Goal: Information Seeking & Learning: Learn about a topic

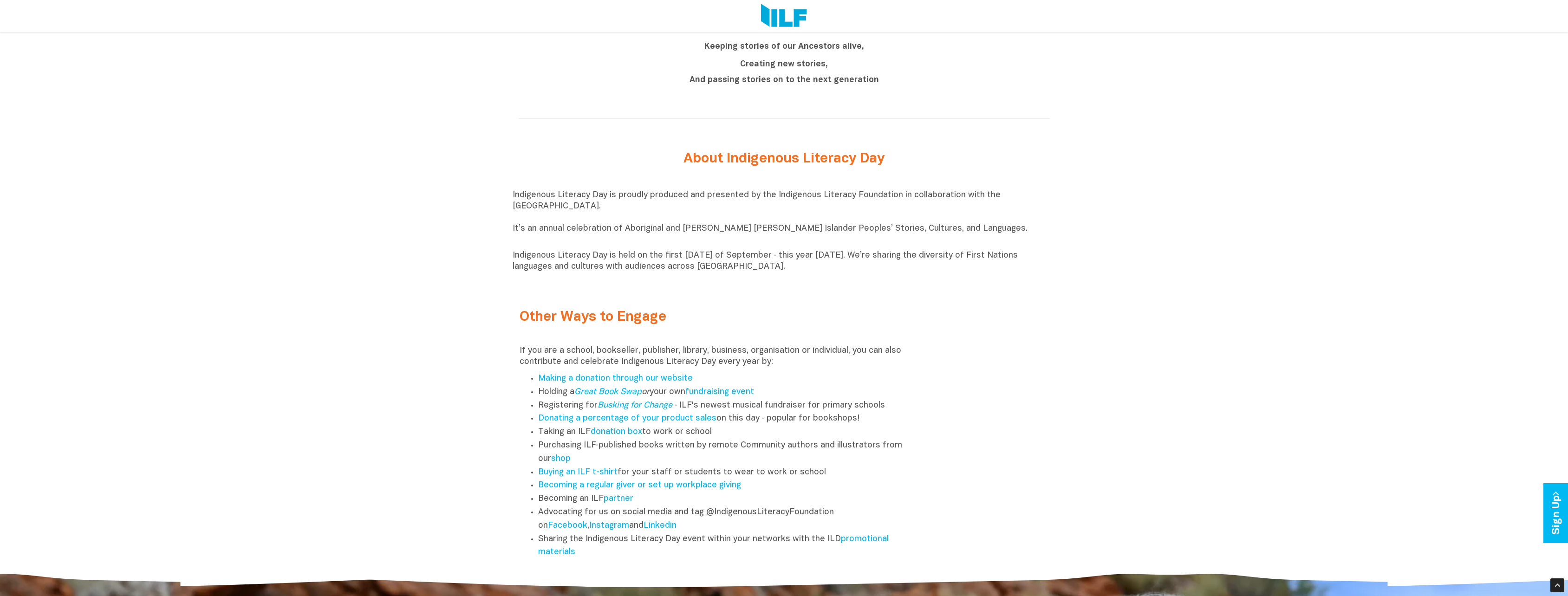
scroll to position [1393, 0]
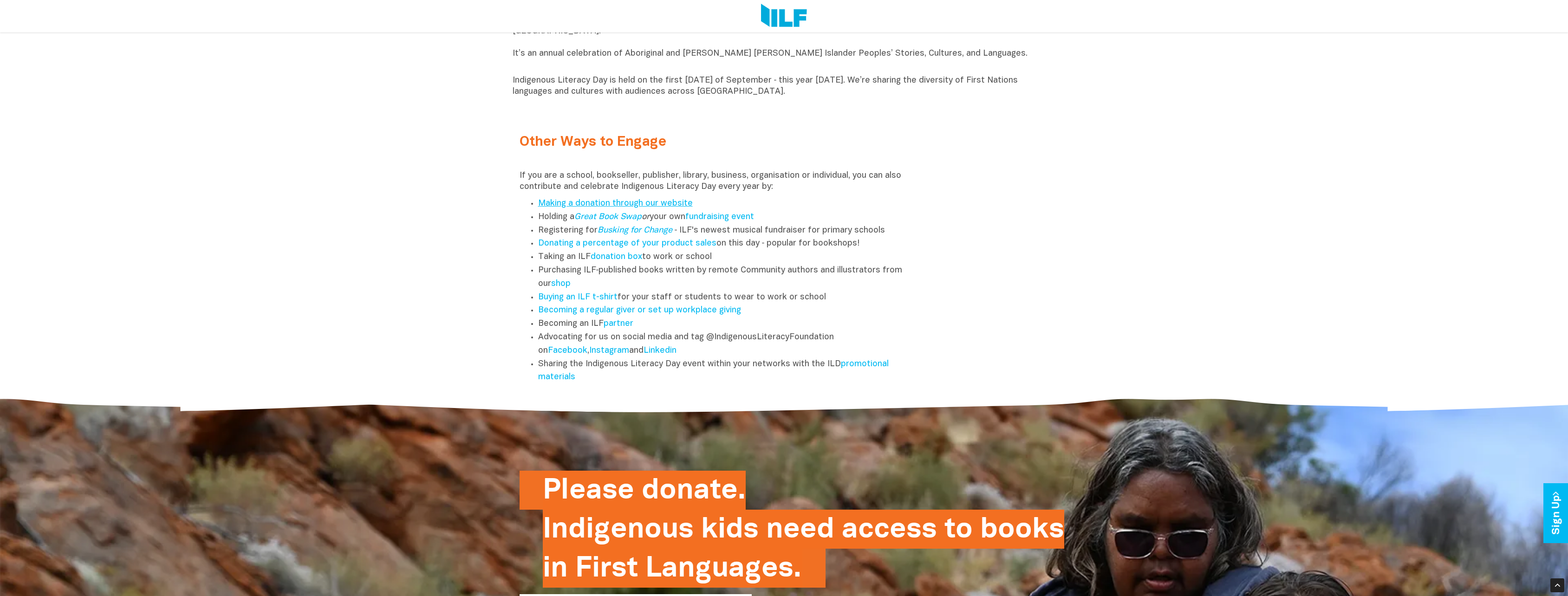
click at [564, 208] on link "Making a donation through our website" at bounding box center [615, 203] width 155 height 8
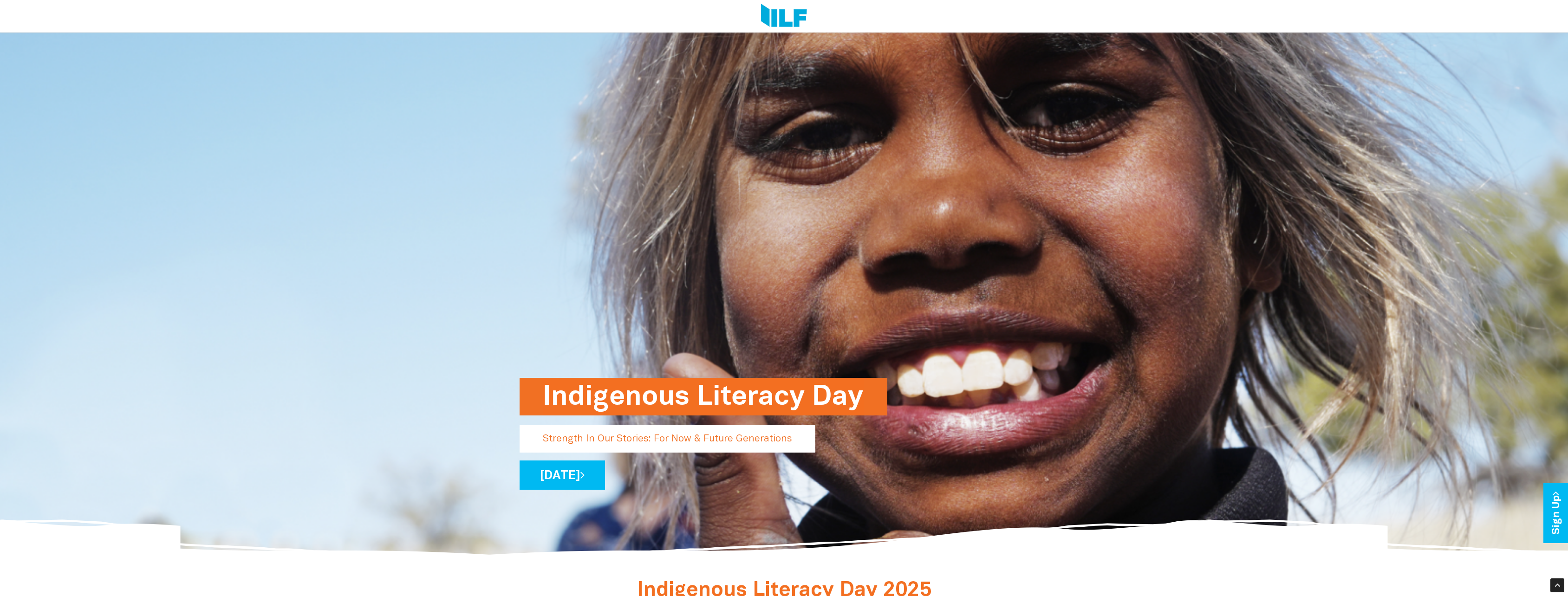
scroll to position [93, 0]
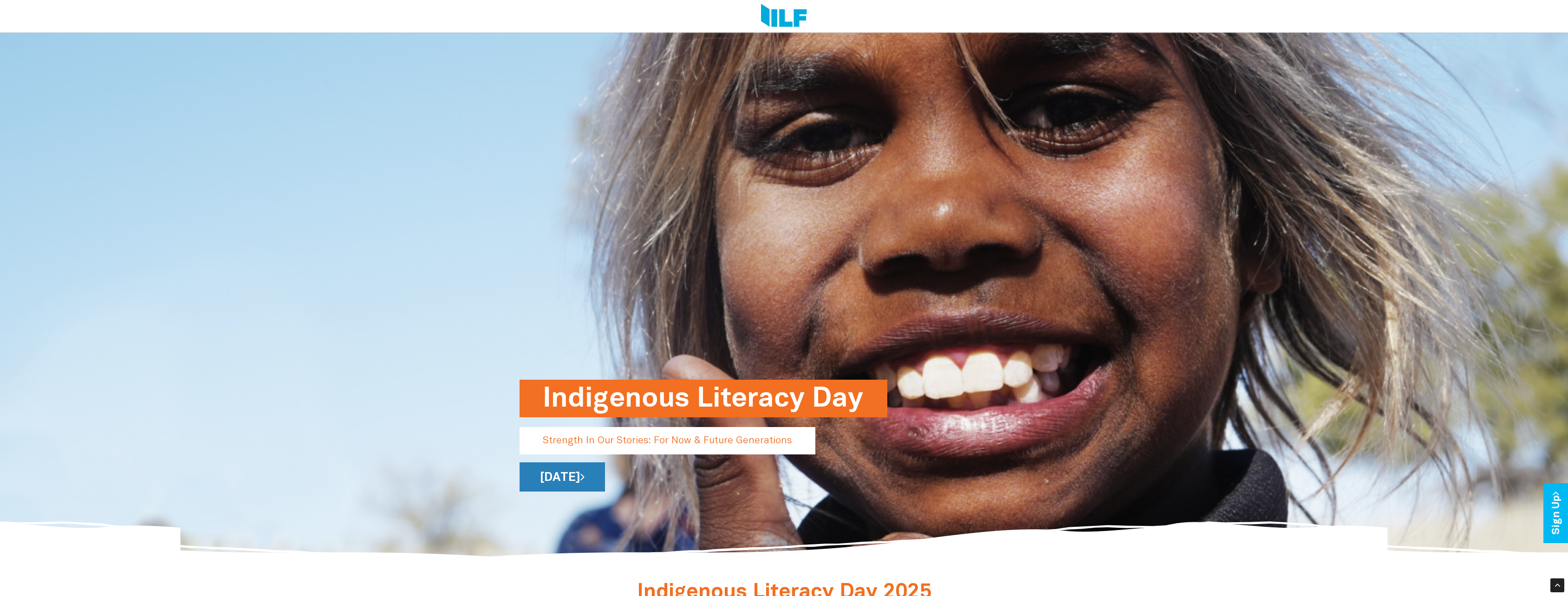
click at [605, 479] on link "[DATE]" at bounding box center [562, 477] width 85 height 29
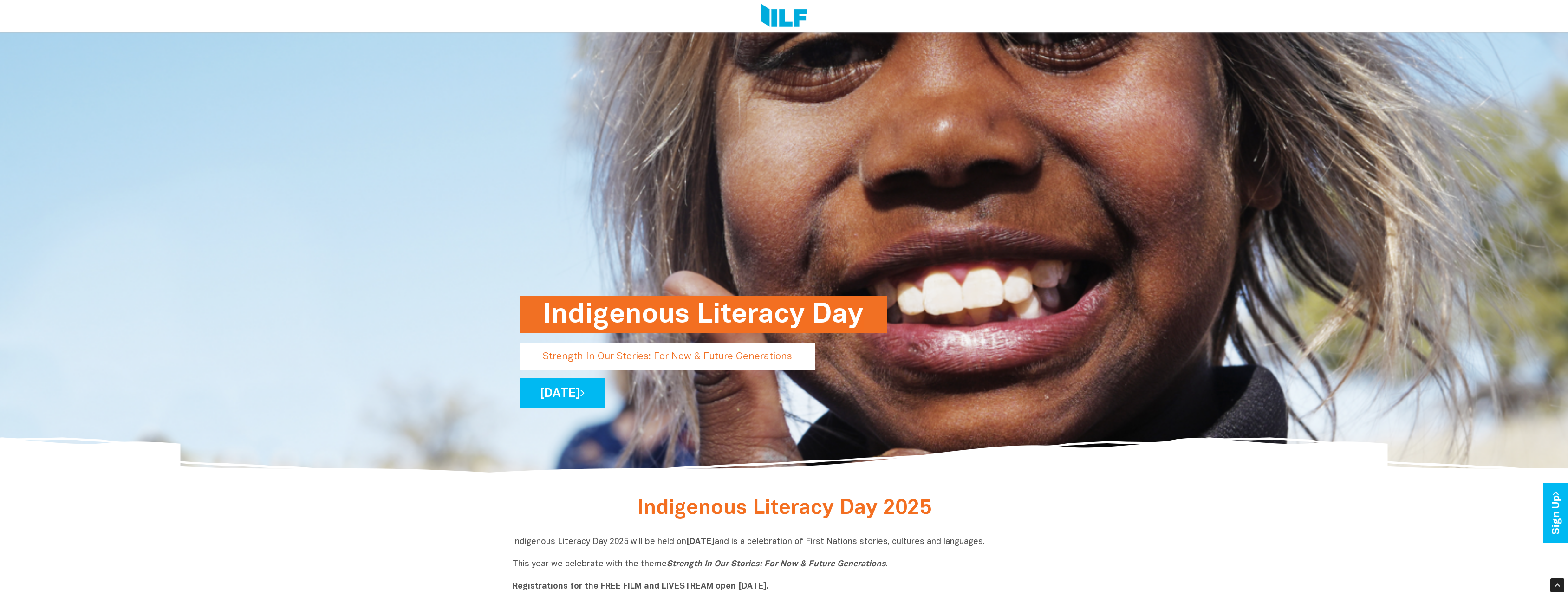
scroll to position [511, 0]
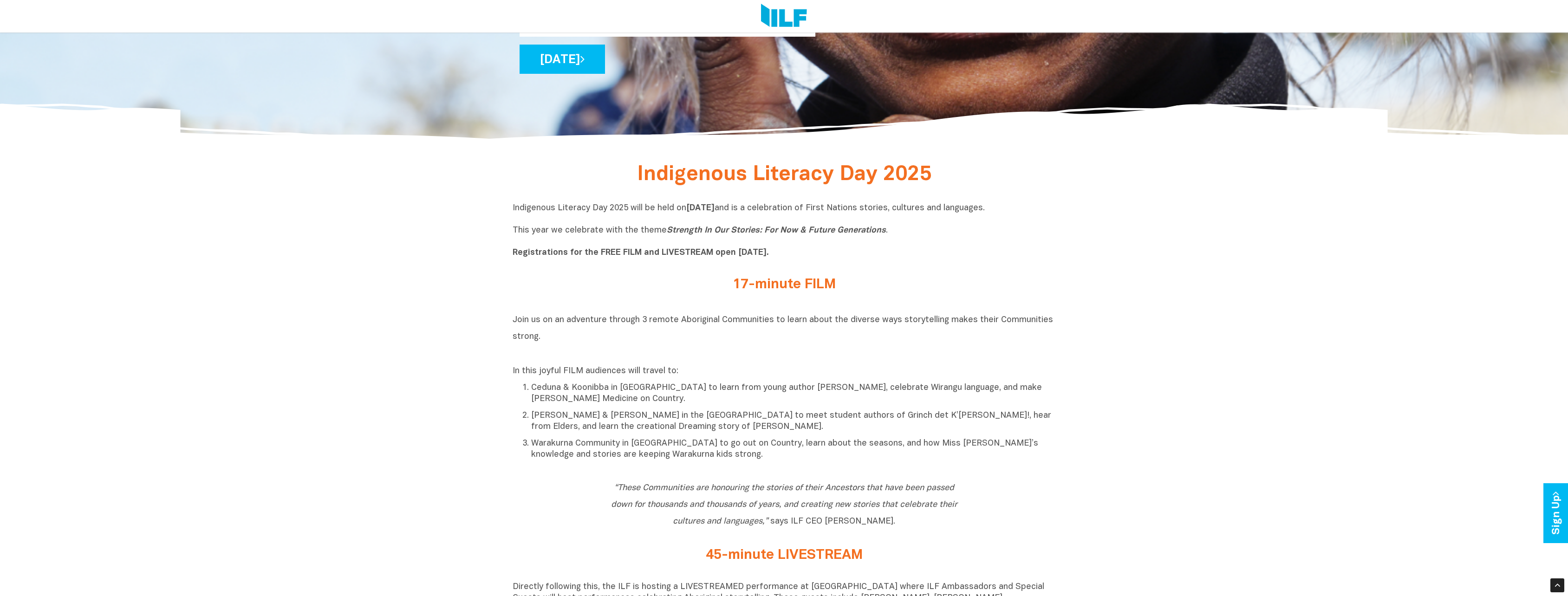
drag, startPoint x: 1060, startPoint y: 206, endPoint x: 813, endPoint y: 209, distance: 247.0
copy p "a celebration of First Nations stories, cultures and languages."
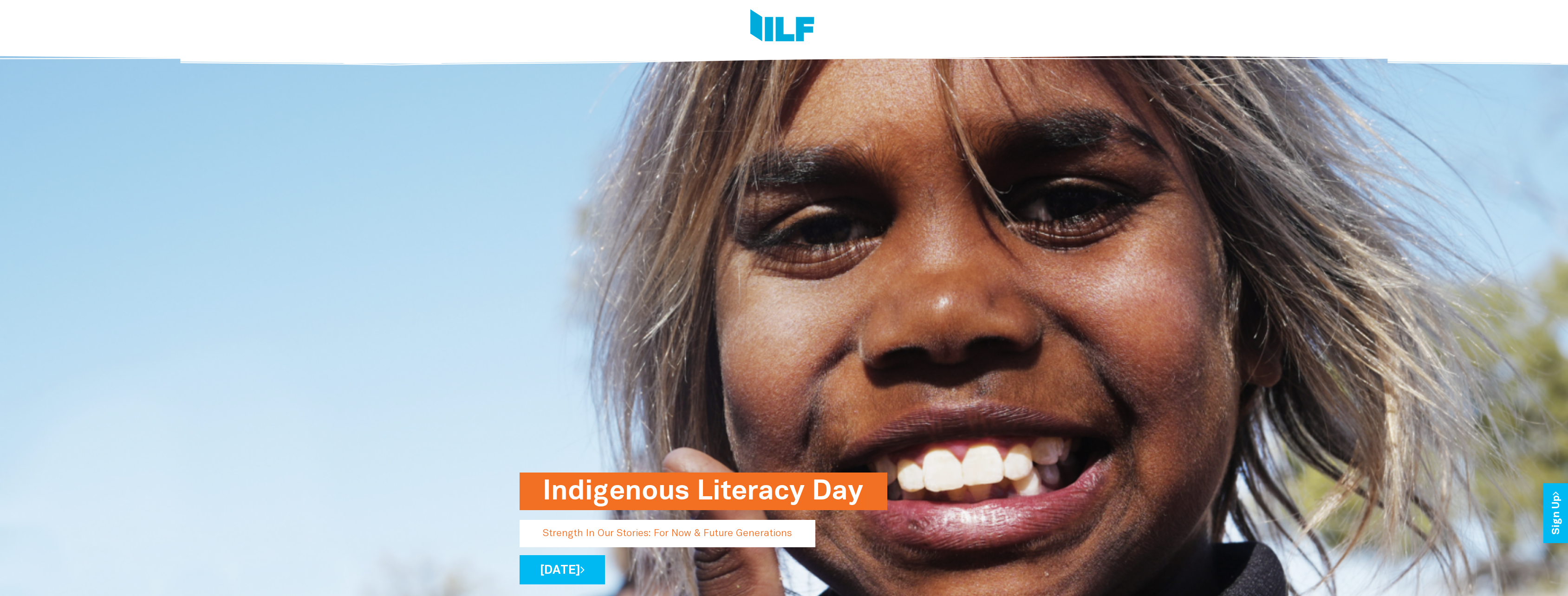
click at [646, 486] on h1 "Indigenous Literacy Day" at bounding box center [704, 492] width 321 height 38
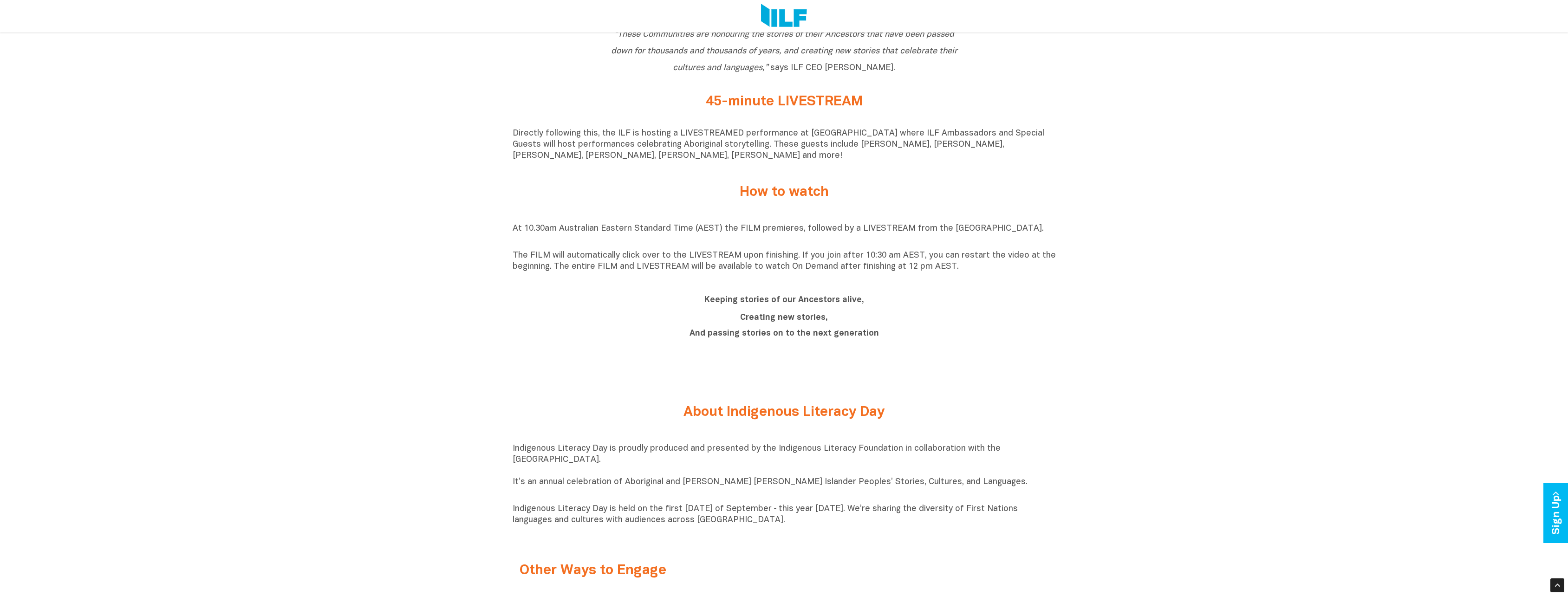
scroll to position [975, 0]
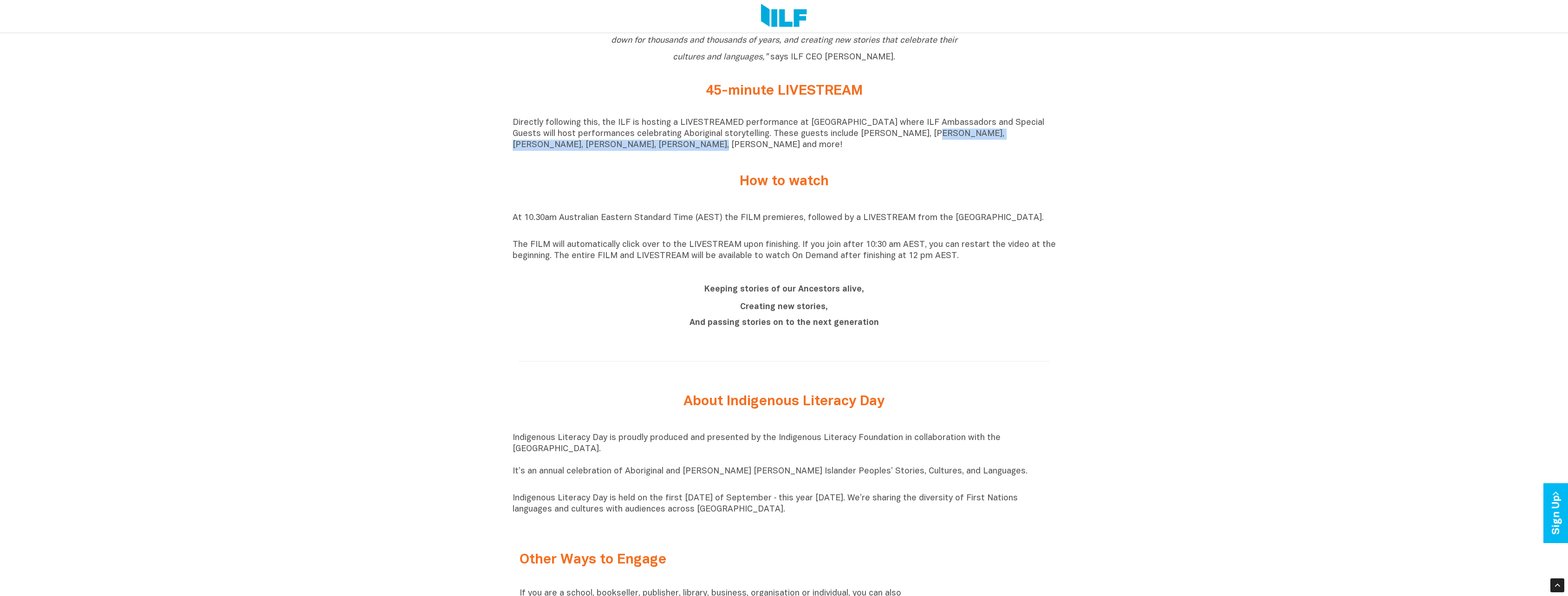
drag, startPoint x: 585, startPoint y: 152, endPoint x: 890, endPoint y: 138, distance: 305.3
click at [890, 138] on p "Directly following this, the ILF is hosting a LIVESTREAMED performance at [GEOG…" at bounding box center [784, 134] width 543 height 33
copy p "Lucas Proudfoot, Bianca Hunt, Justine Clarke, Josh Pyke,"
